Goal: Task Accomplishment & Management: Manage account settings

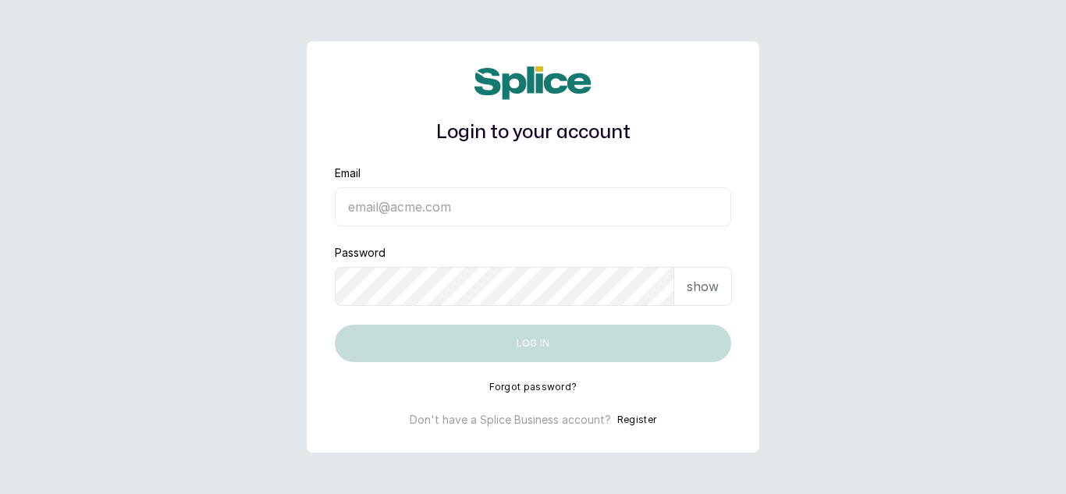
click at [404, 207] on input "Email" at bounding box center [533, 206] width 396 height 39
click at [399, 208] on input "dhebbiespride@gmail.com" at bounding box center [533, 206] width 396 height 39
type input "dhebbiespride@gmail.com"
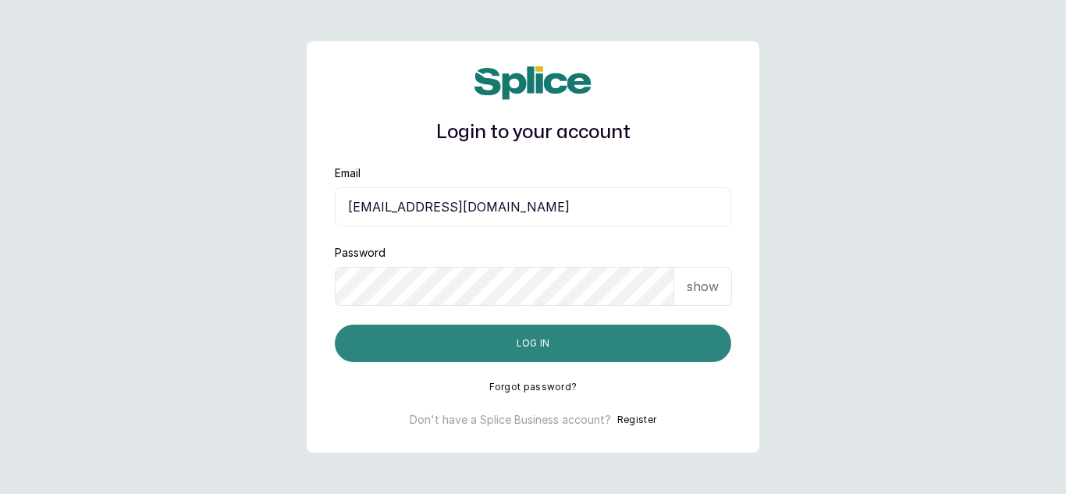
click at [495, 347] on button "Log in" at bounding box center [533, 342] width 396 height 37
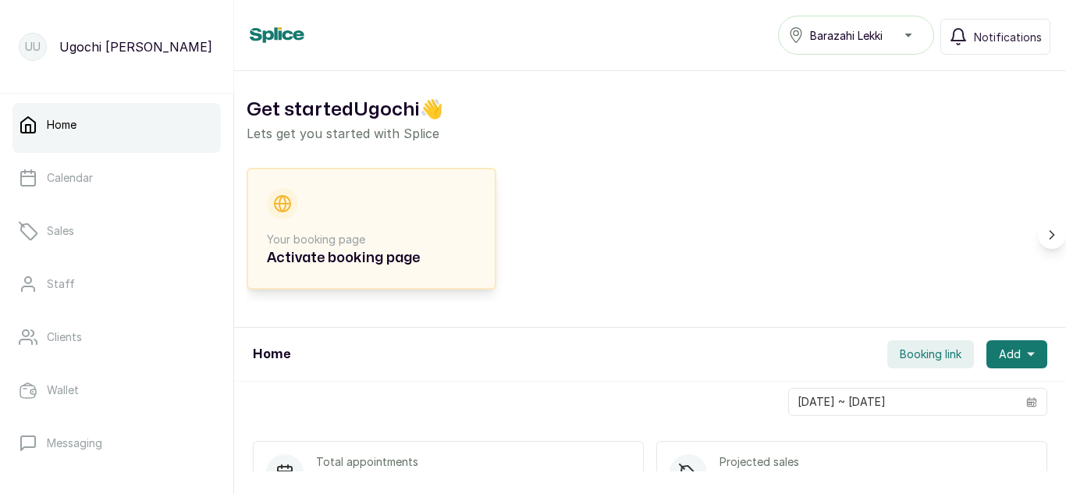
click at [339, 257] on h2 "Activate booking page" at bounding box center [371, 258] width 209 height 22
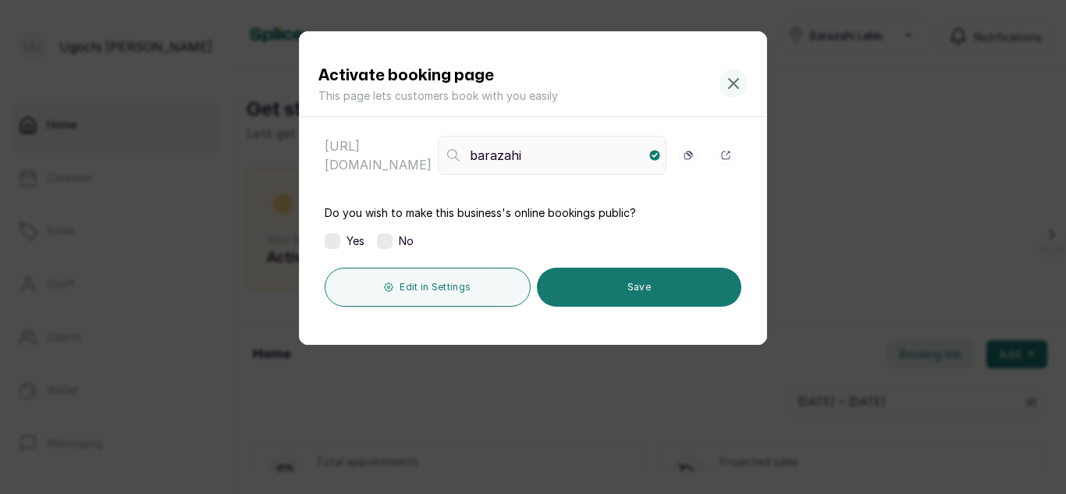
click at [726, 79] on icon at bounding box center [733, 83] width 19 height 19
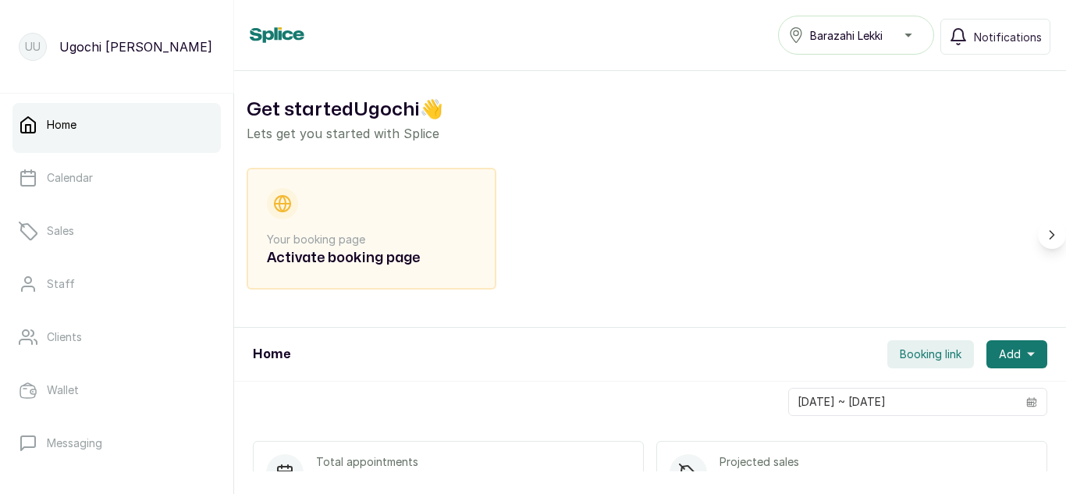
click at [916, 361] on span "Booking link" at bounding box center [930, 354] width 62 height 16
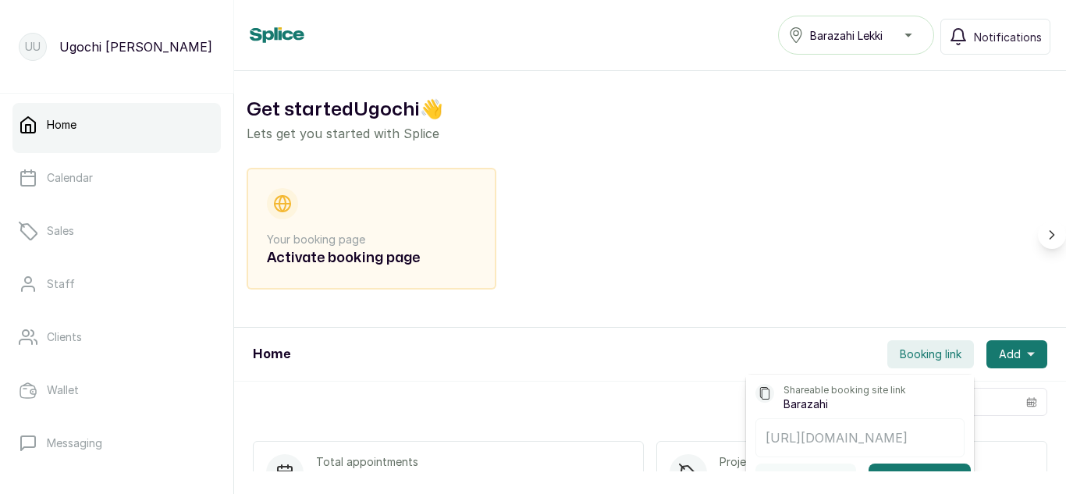
scroll to position [0, 25]
click at [770, 457] on div "[URL][DOMAIN_NAME]" at bounding box center [859, 437] width 209 height 39
click at [652, 244] on div "Your booking page Activate booking page" at bounding box center [649, 235] width 807 height 134
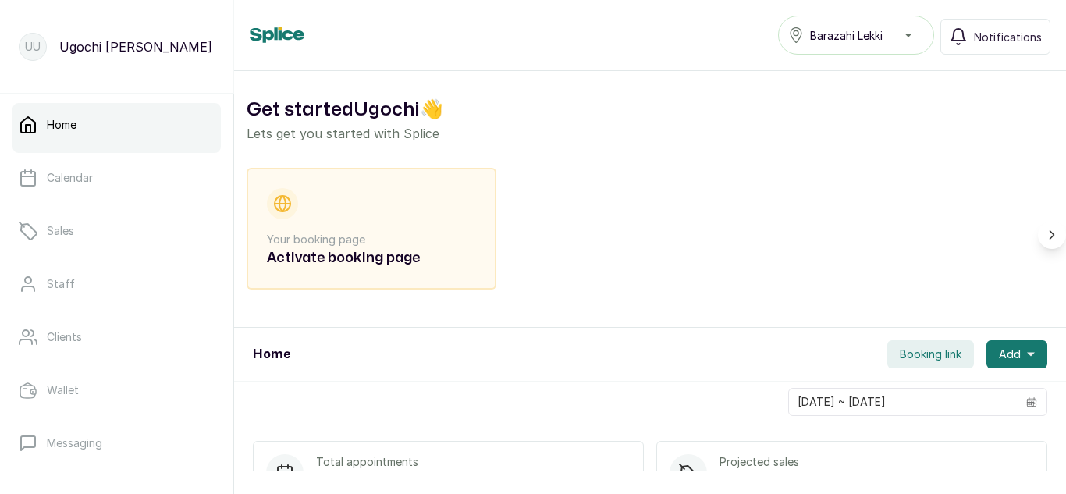
scroll to position [345, 0]
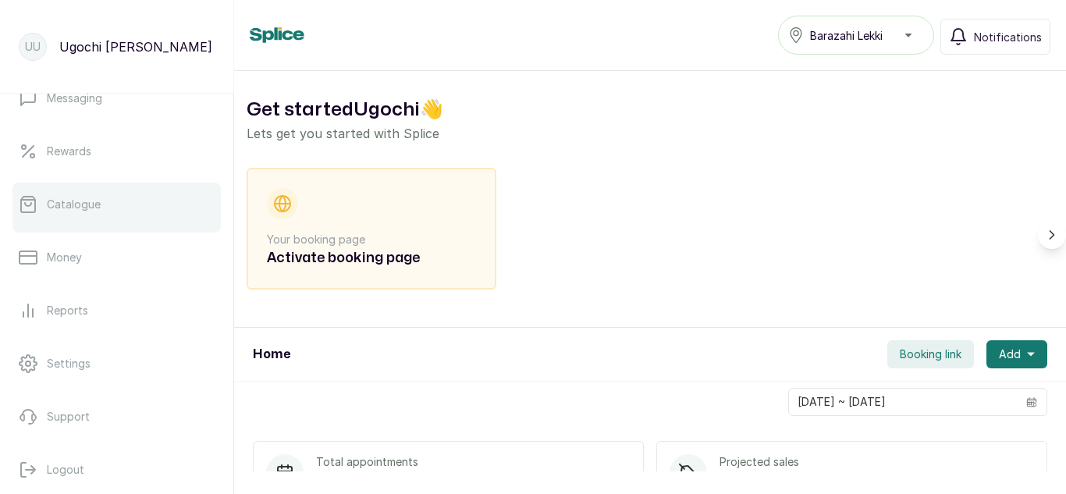
click at [70, 211] on p "Catalogue" at bounding box center [74, 205] width 54 height 16
